Goal: Entertainment & Leisure: Consume media (video, audio)

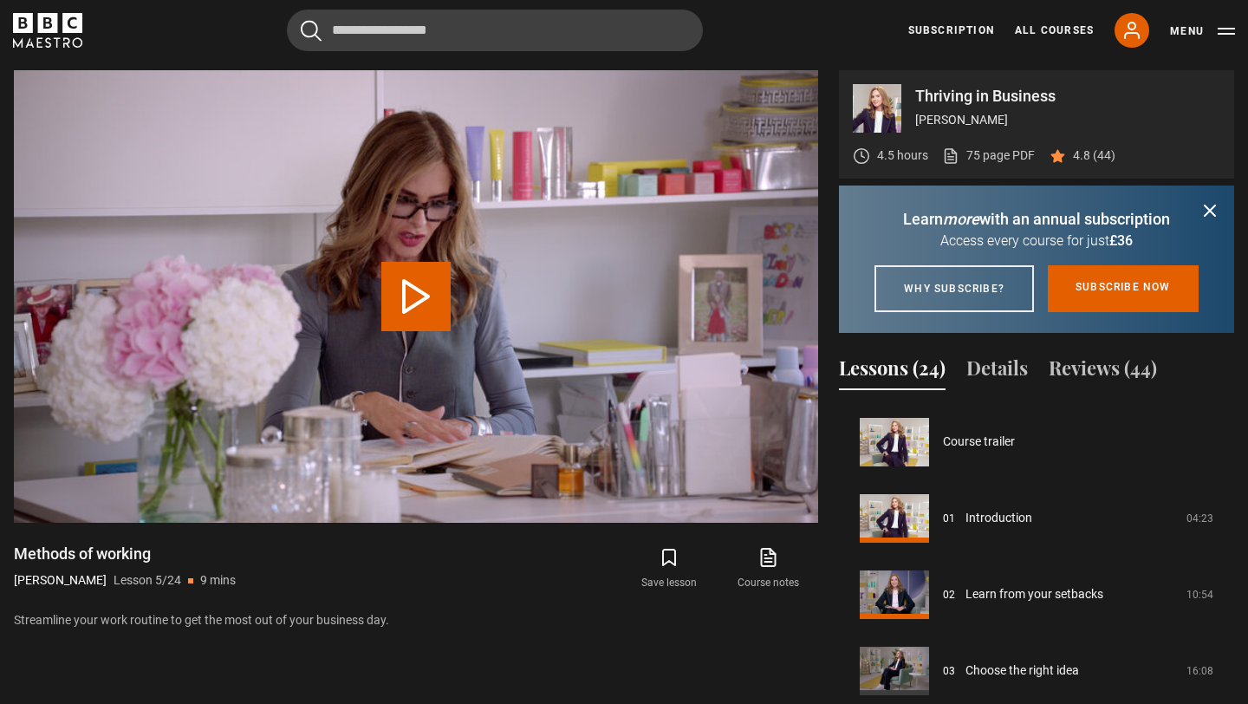
scroll to position [305, 0]
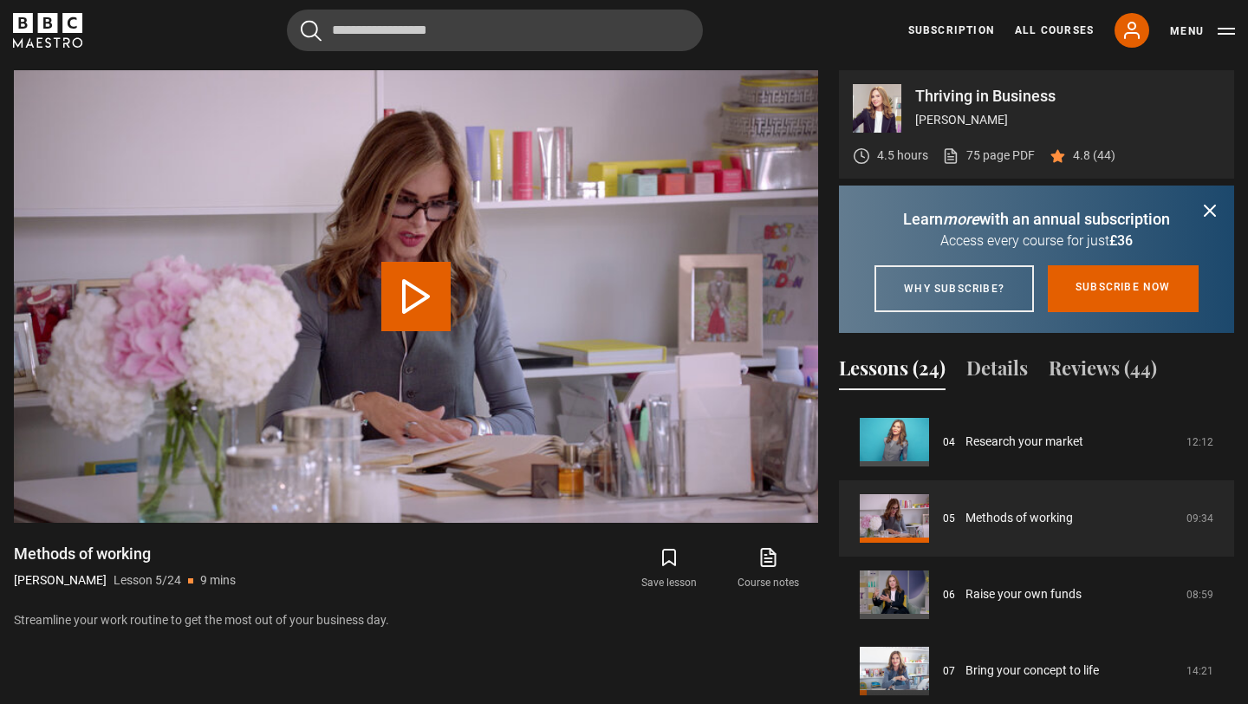
click at [867, 50] on div "Cancel Courses Previous courses Next courses Agatha Christie Writing 12 Related…" at bounding box center [624, 31] width 1222 height 42
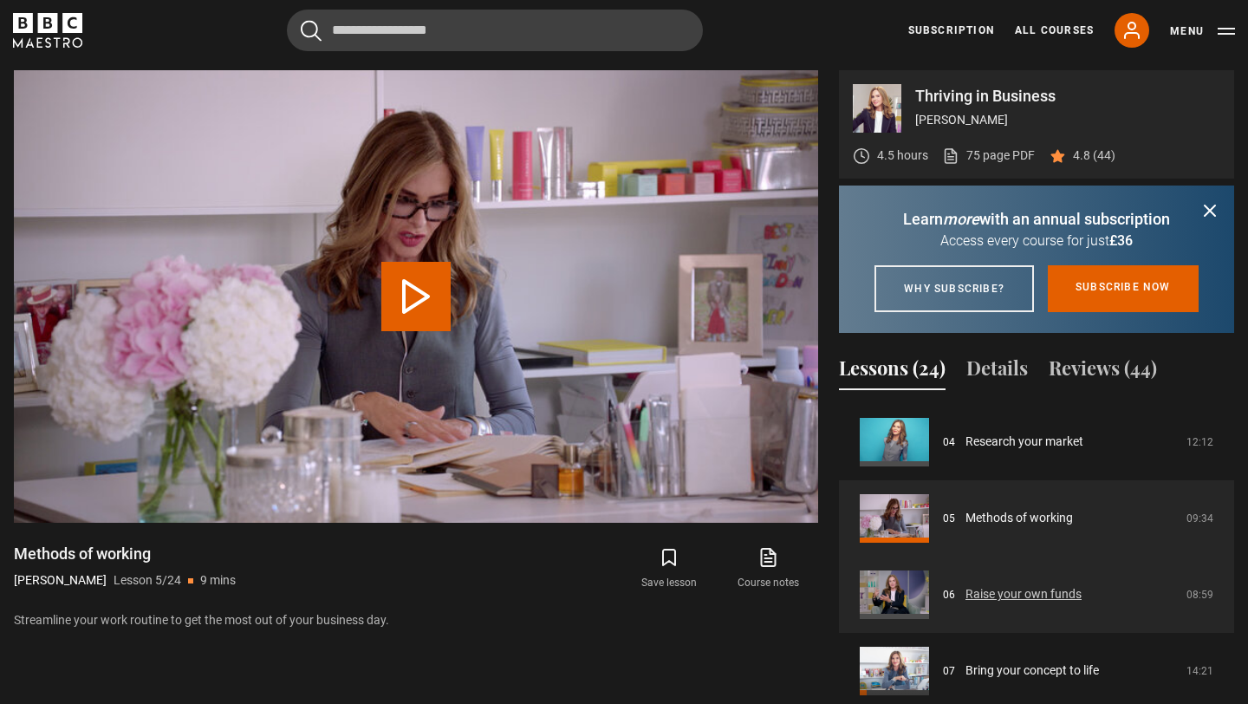
click at [966, 603] on link "Raise your own funds" at bounding box center [1024, 594] width 116 height 18
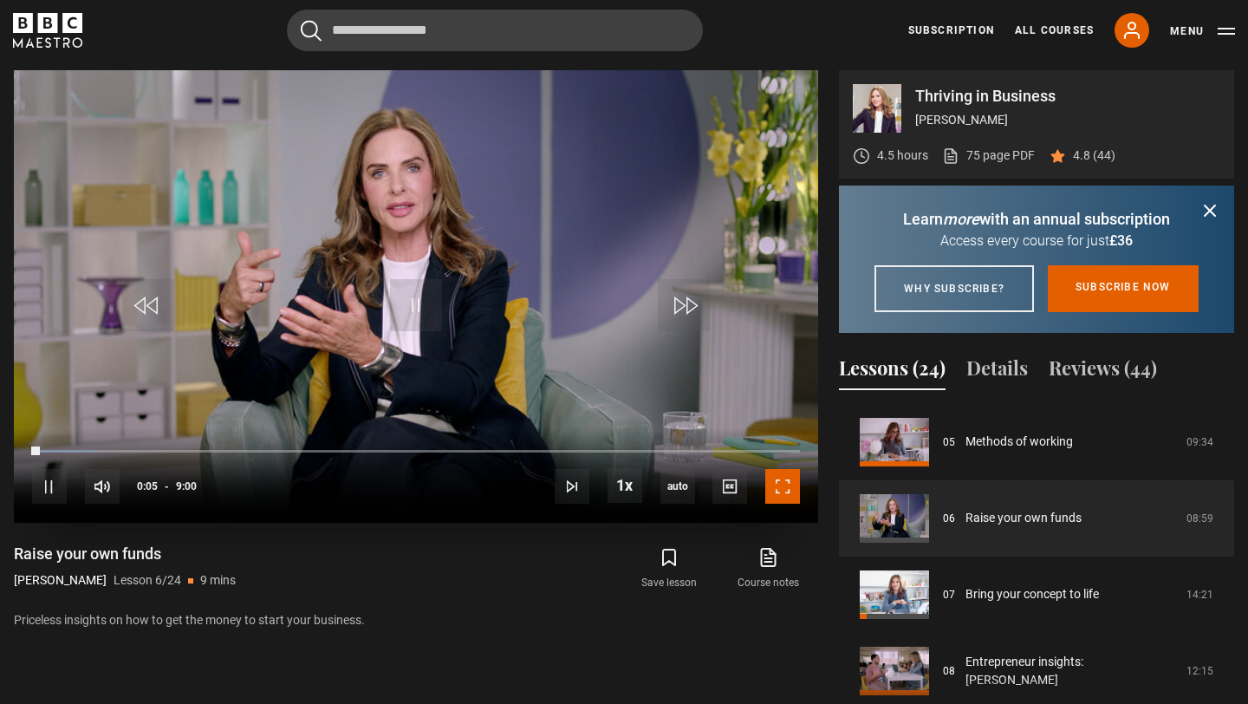
click at [797, 499] on span "Video Player" at bounding box center [782, 486] width 35 height 35
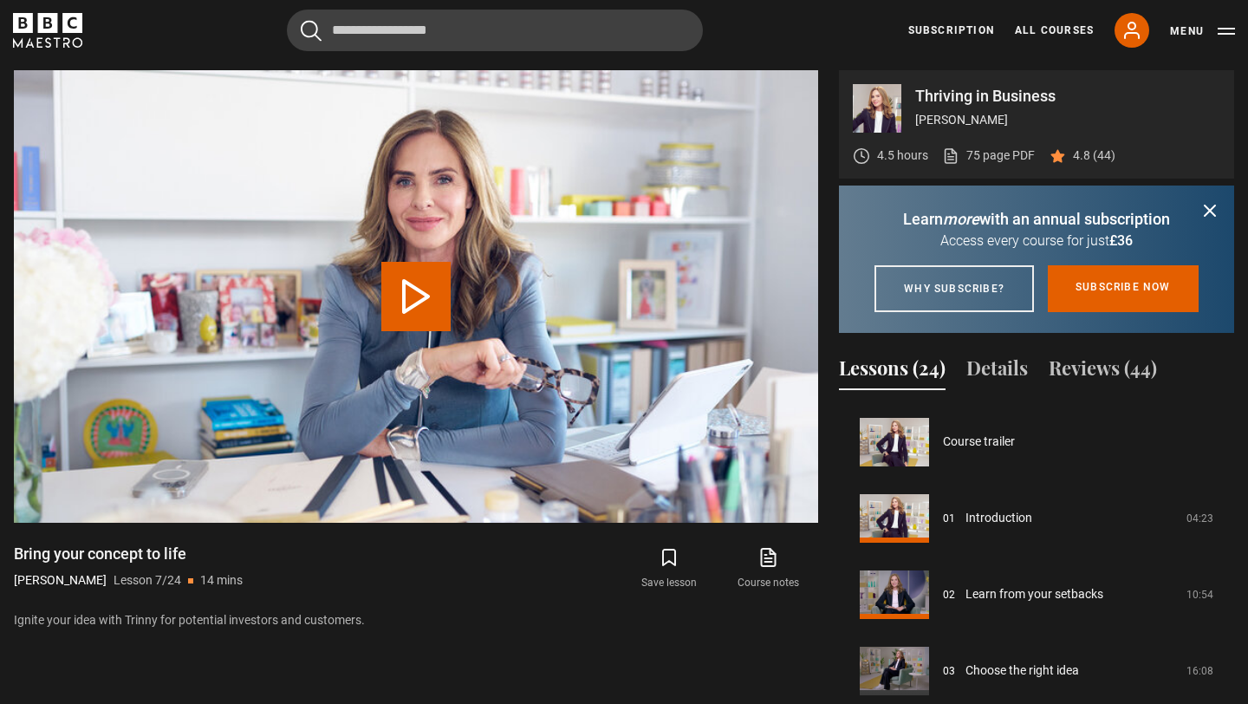
scroll to position [458, 0]
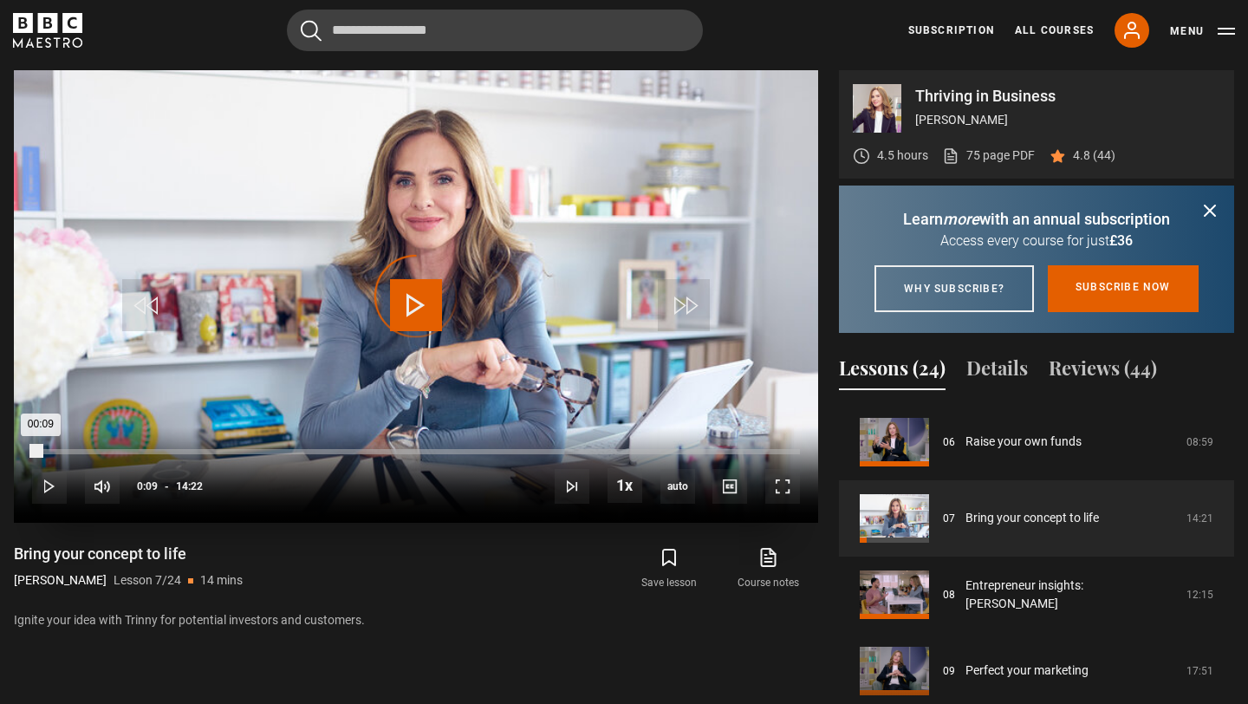
click at [40, 449] on div "Loaded : 0.00% 00:09 00:09" at bounding box center [416, 451] width 768 height 5
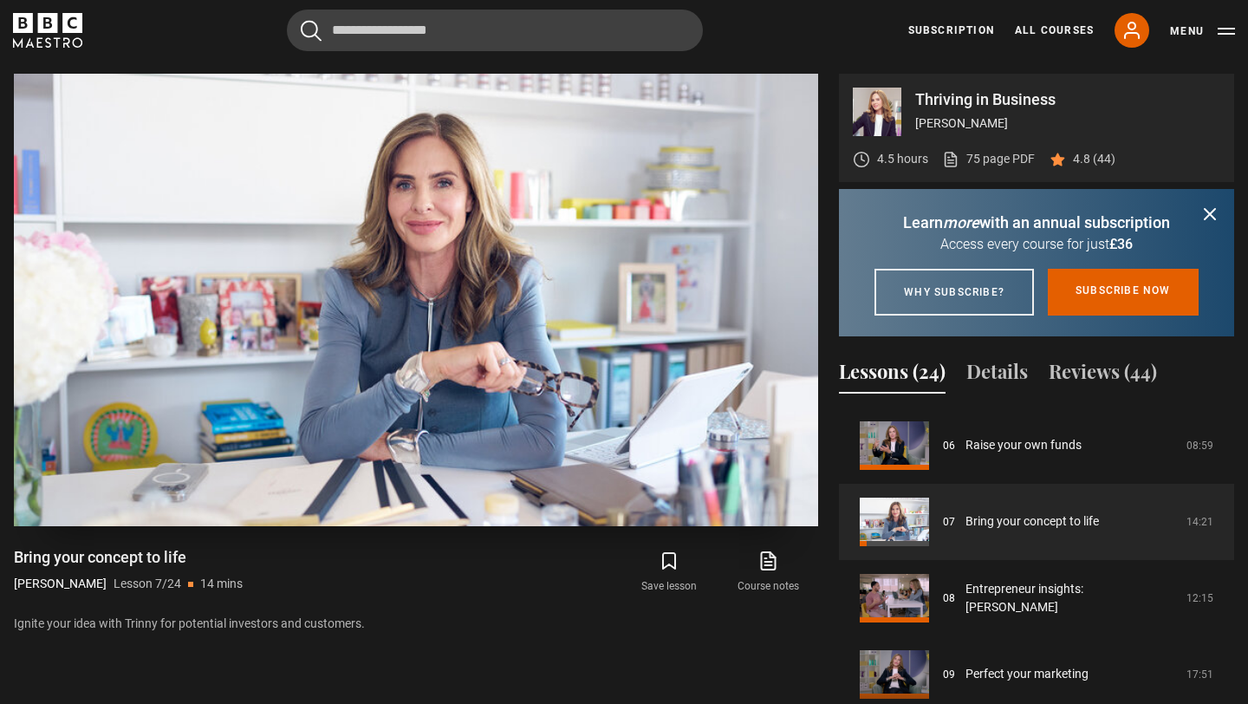
scroll to position [791, 0]
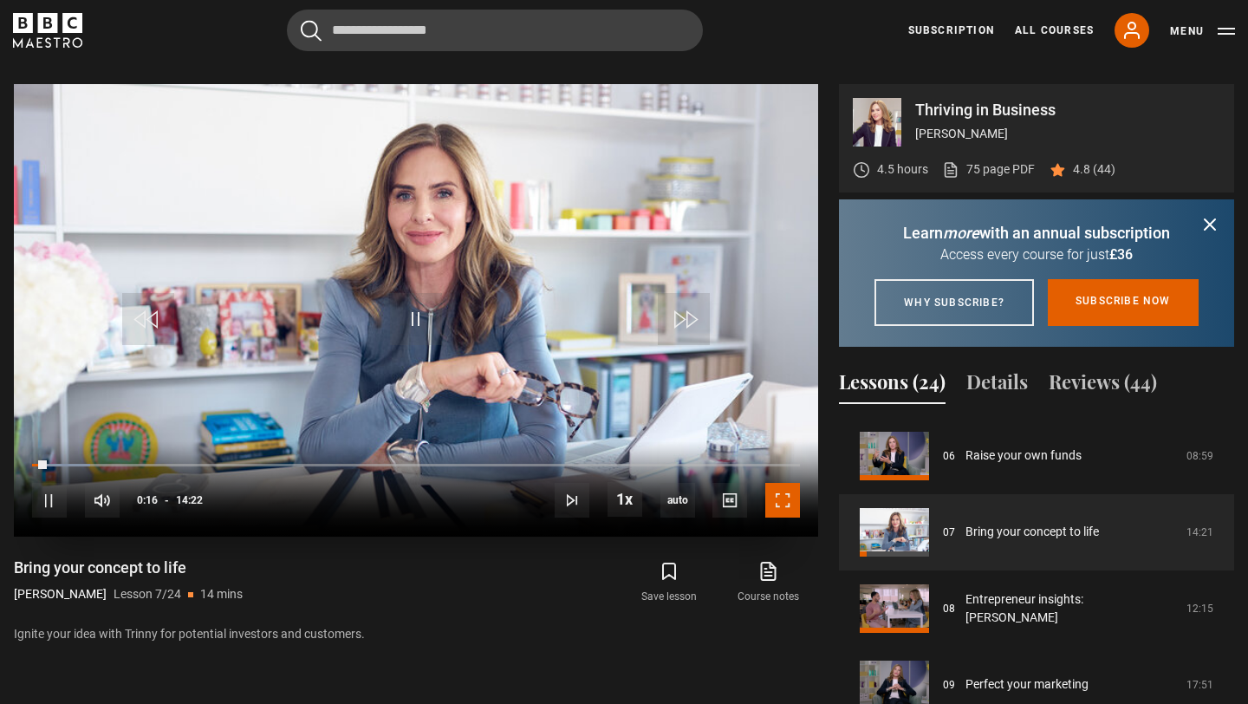
click at [791, 511] on span "Video Player" at bounding box center [782, 500] width 35 height 35
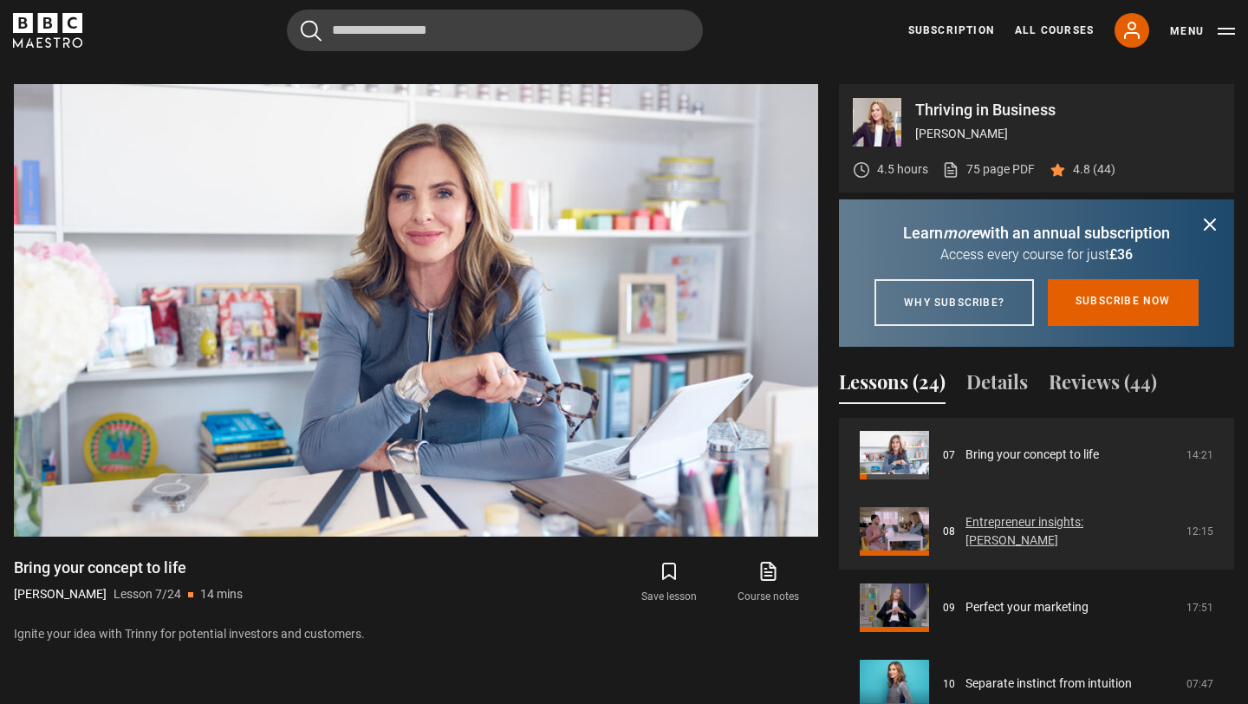
scroll to position [526, 0]
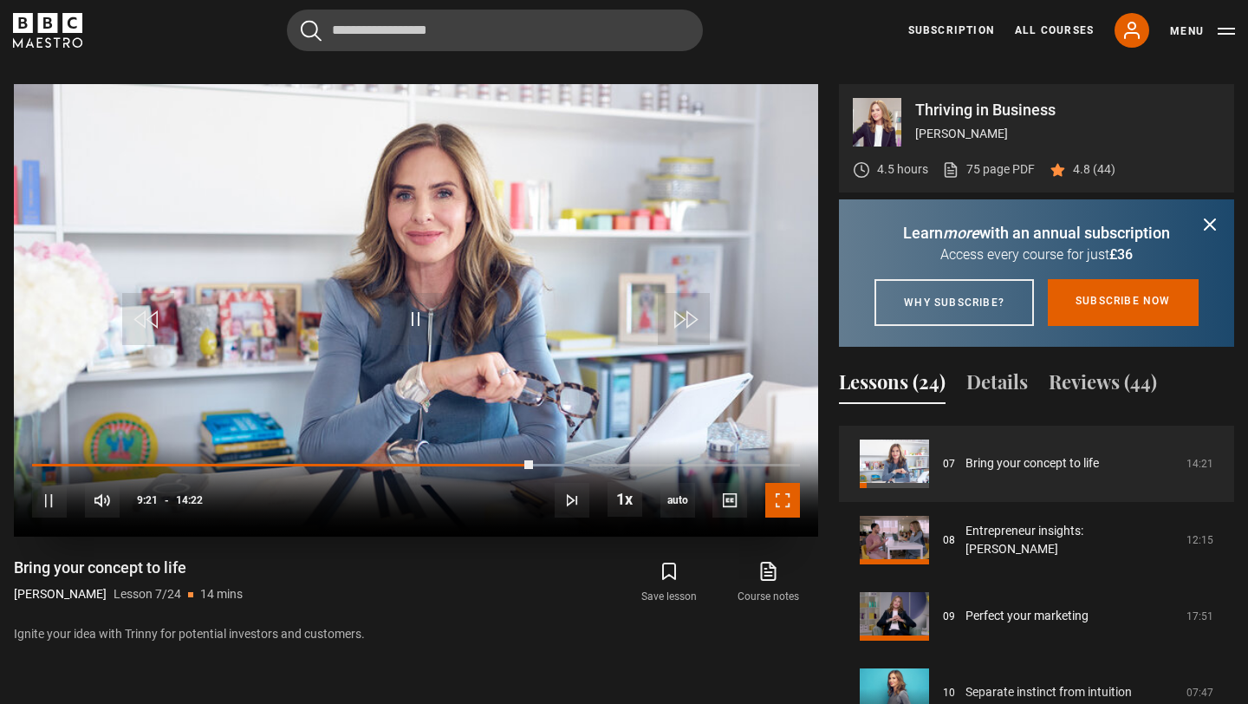
click at [790, 502] on span "Video Player" at bounding box center [782, 500] width 35 height 35
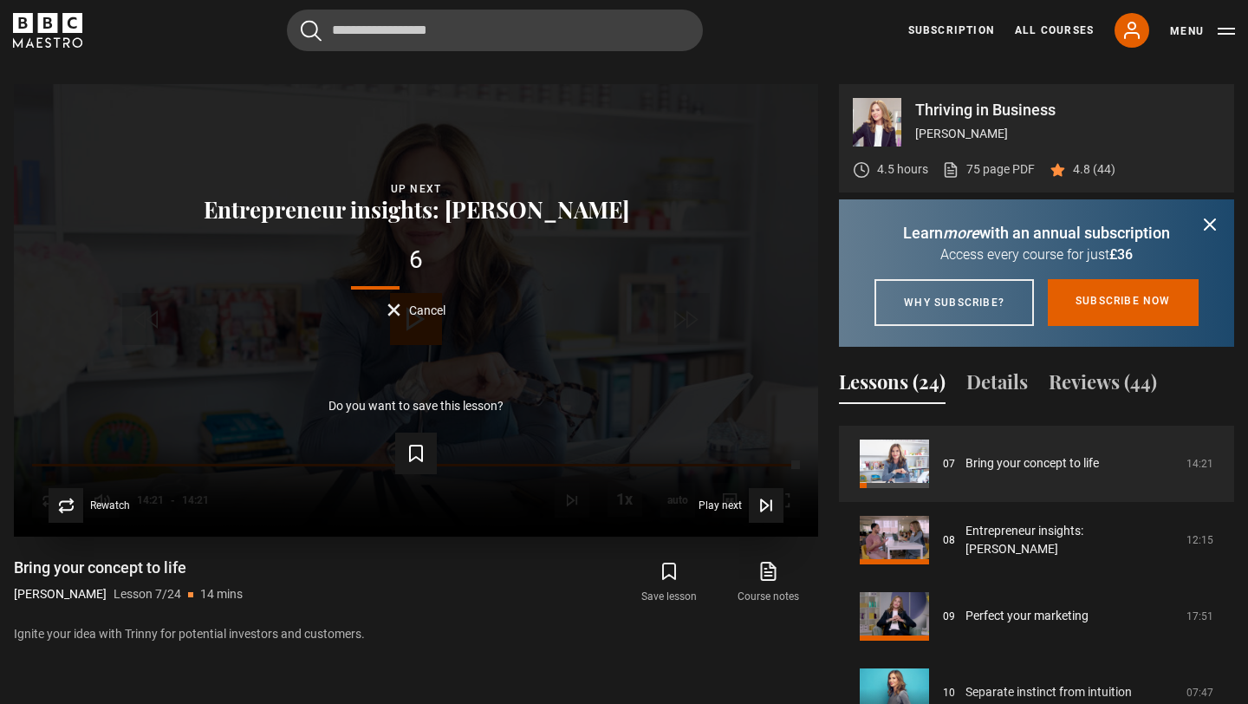
click at [423, 307] on span "Cancel" at bounding box center [427, 310] width 36 height 12
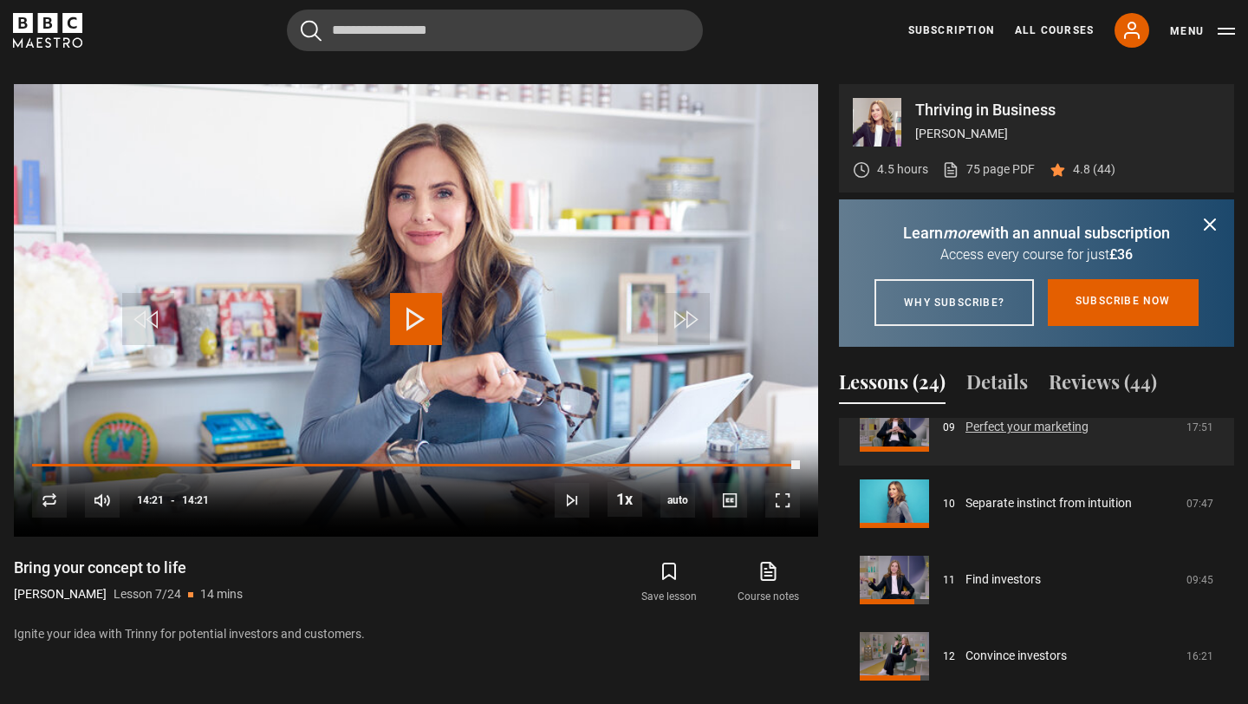
scroll to position [710, 0]
